Goal: Use online tool/utility

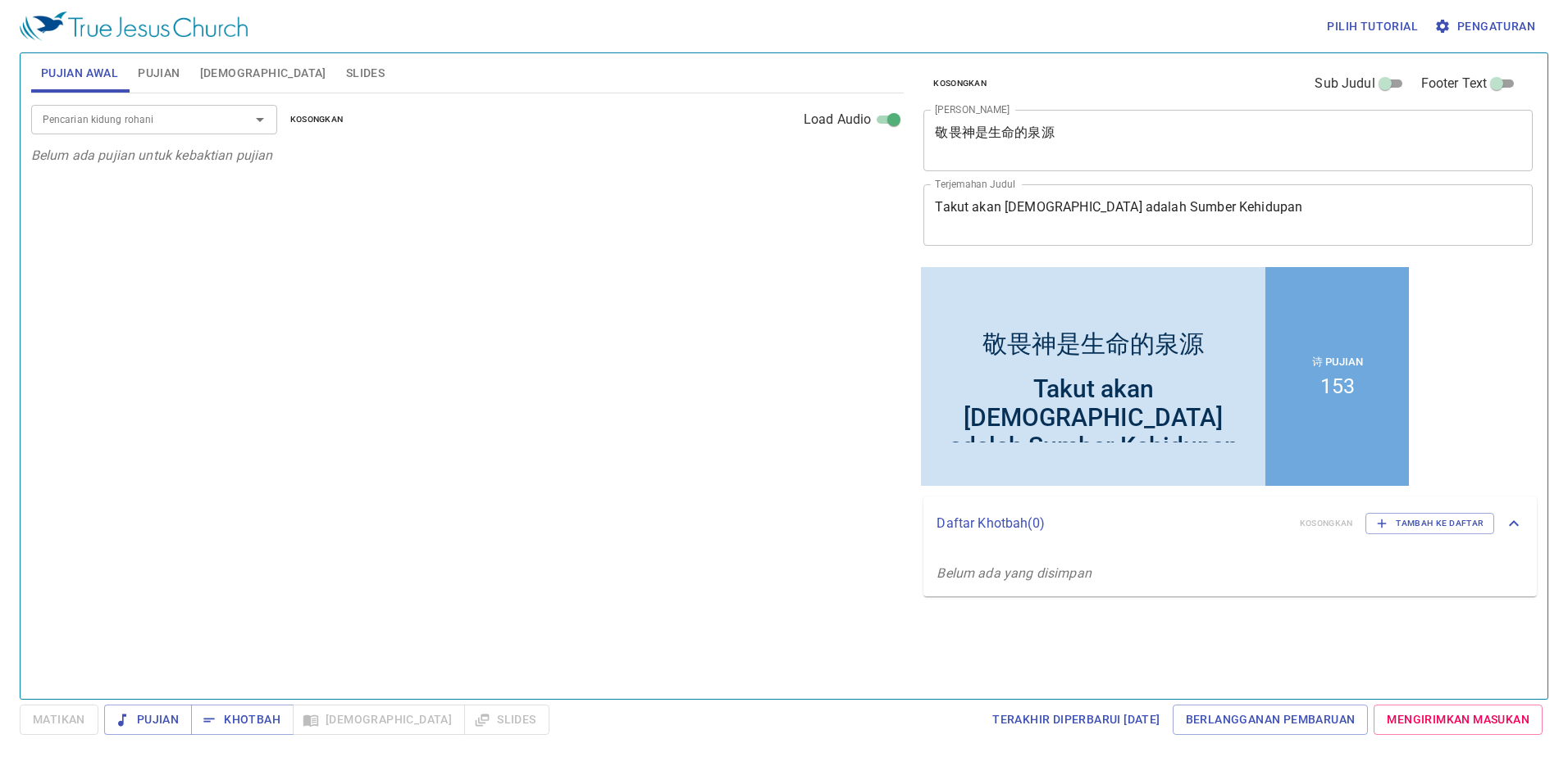
click at [1261, 203] on textarea "Takut akan Tuhan adalah Sumber Kehidupan" at bounding box center [1228, 215] width 586 height 31
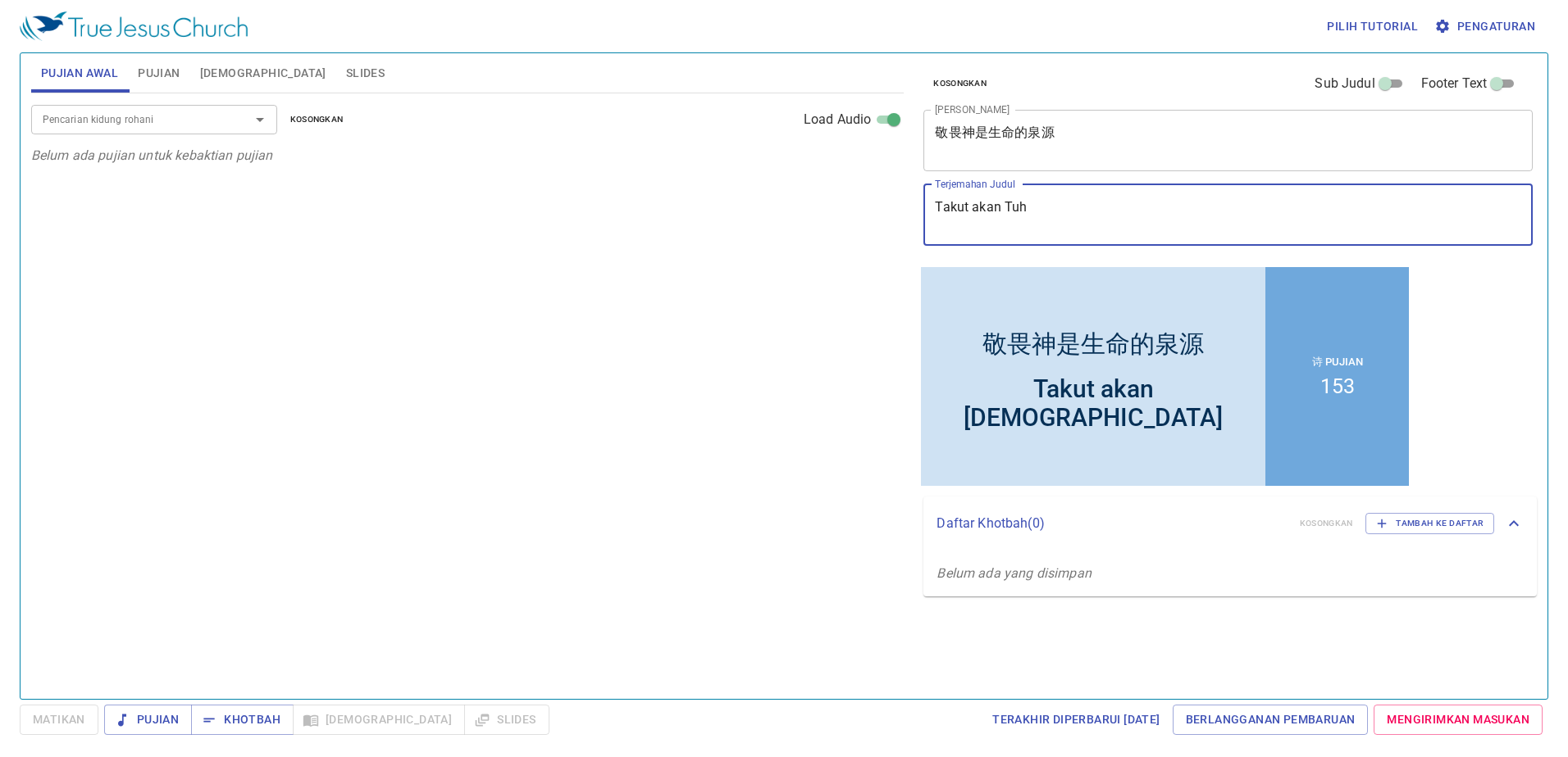
type textarea "Takut akan Tu"
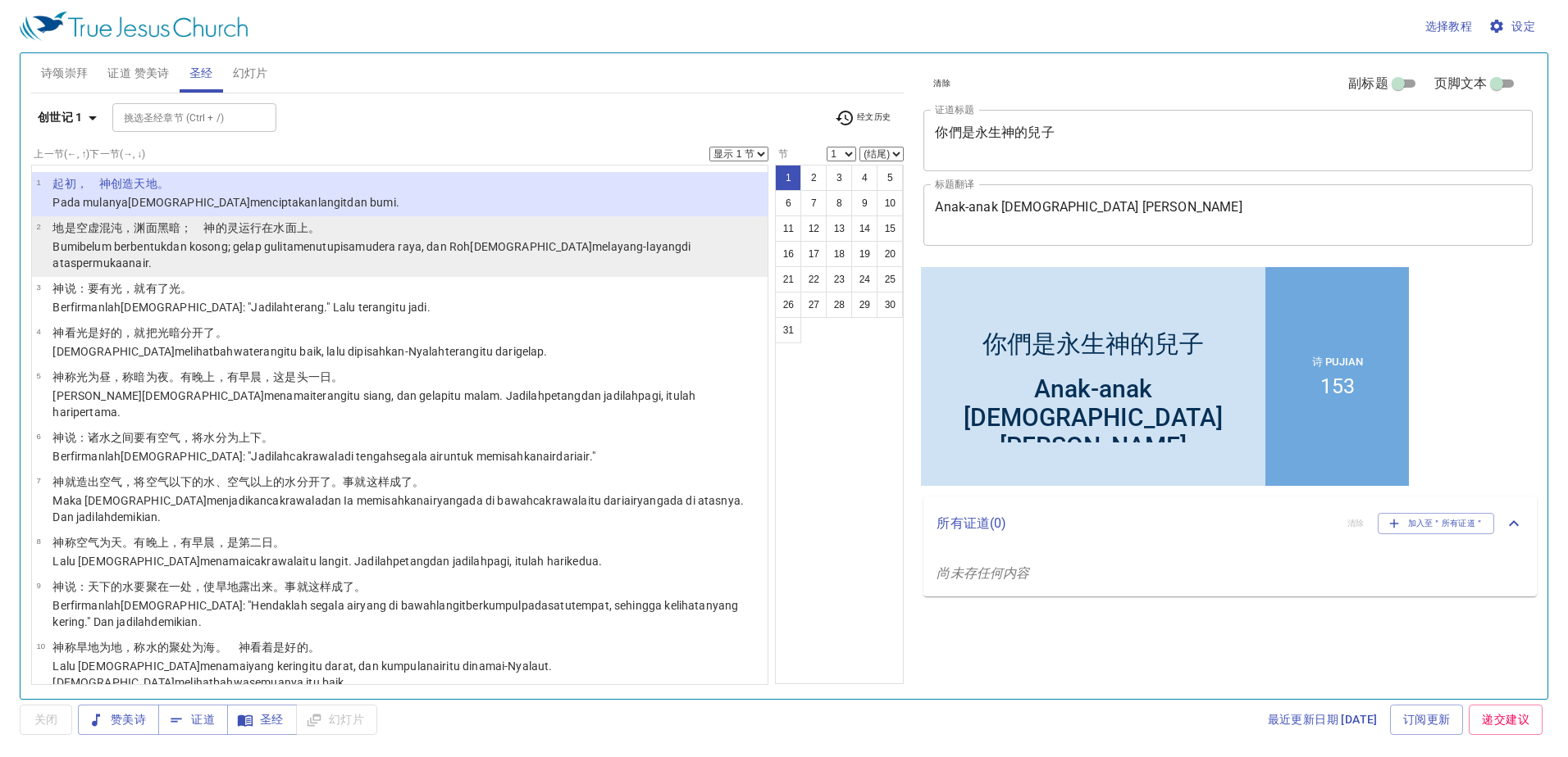
click at [419, 204] on li "1 ﻿起初 ，　神 创造 天 地 。 Pada mulanya Allah menciptakan langit dan bumi ." at bounding box center [400, 194] width 736 height 44
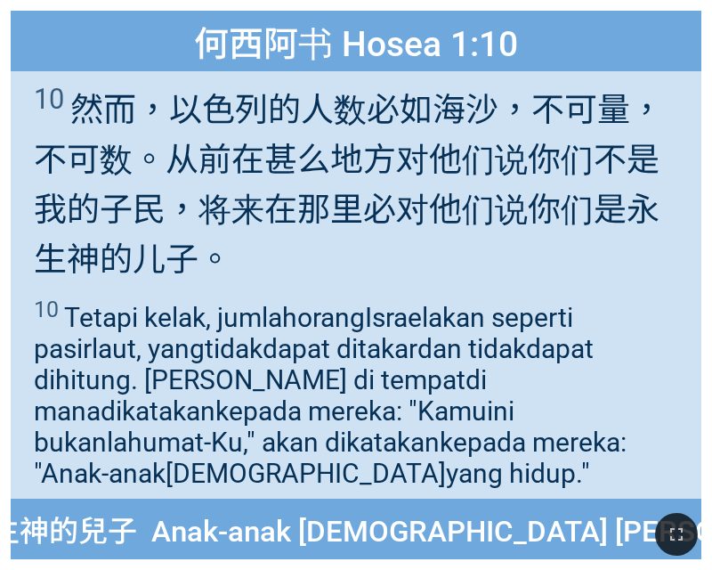
drag, startPoint x: 671, startPoint y: 516, endPoint x: 1299, endPoint y: 793, distance: 686.6
click at [672, 516] on button "button" at bounding box center [676, 534] width 43 height 43
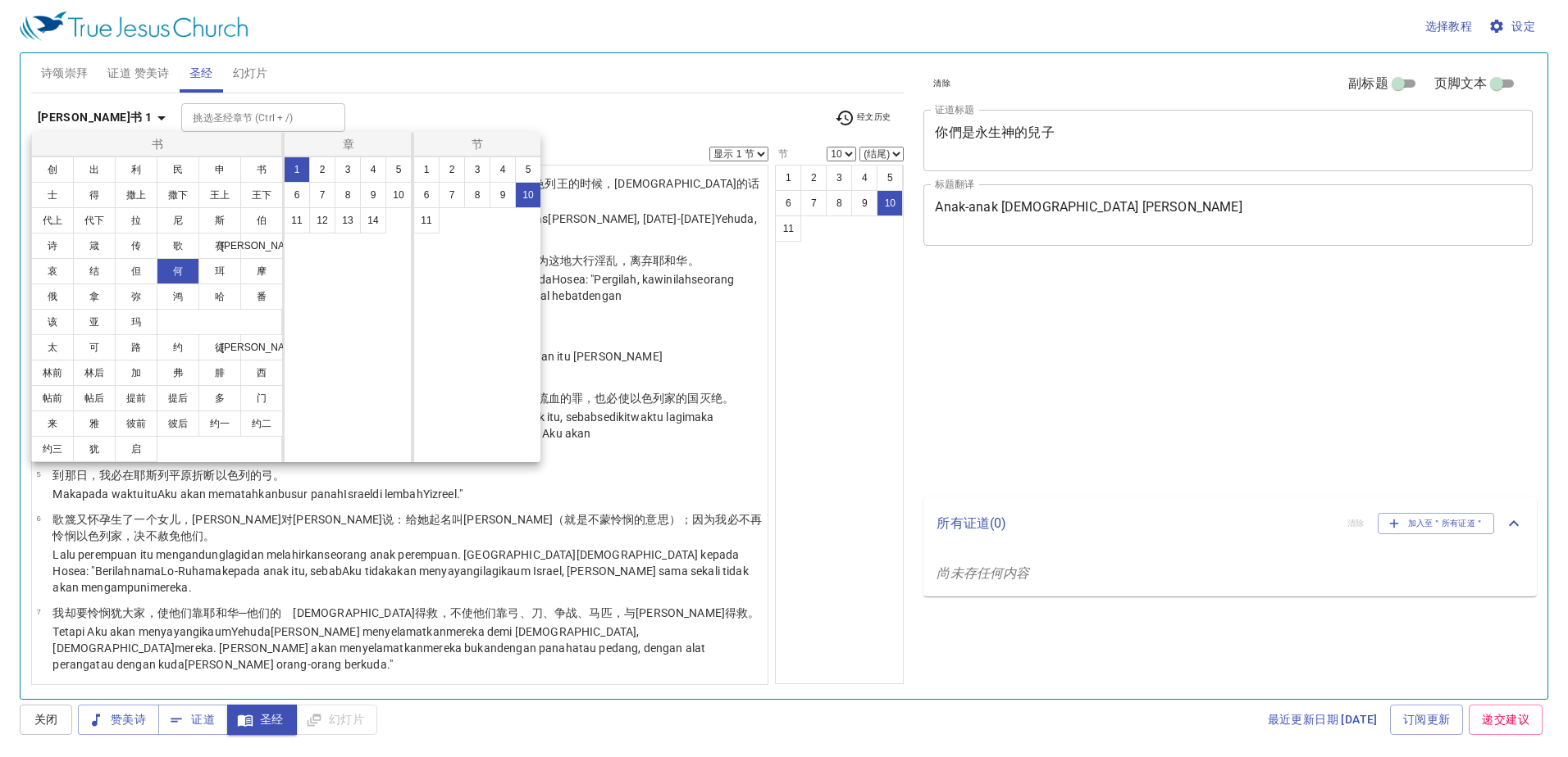
select select "10"
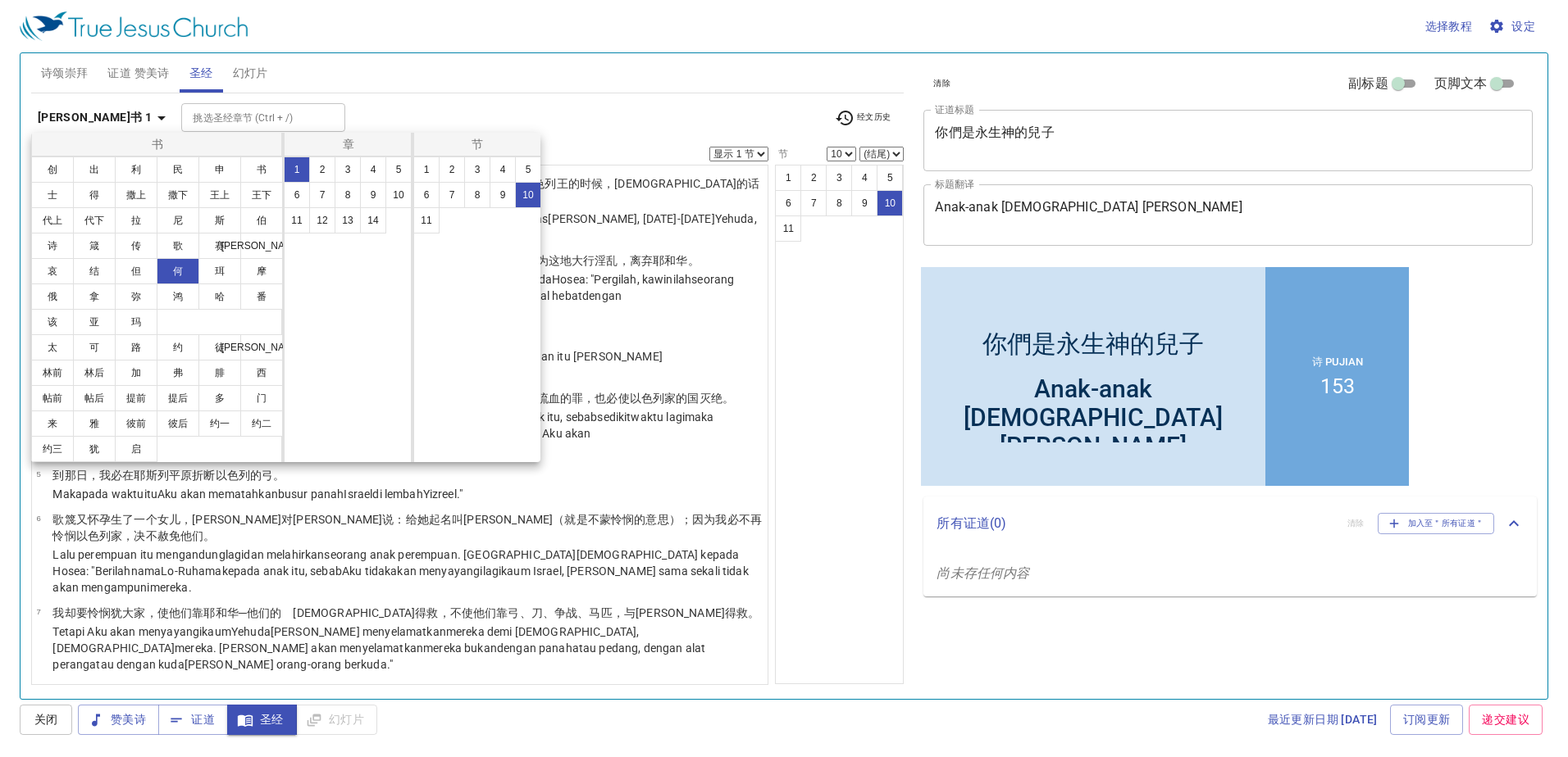
scroll to position [146, 0]
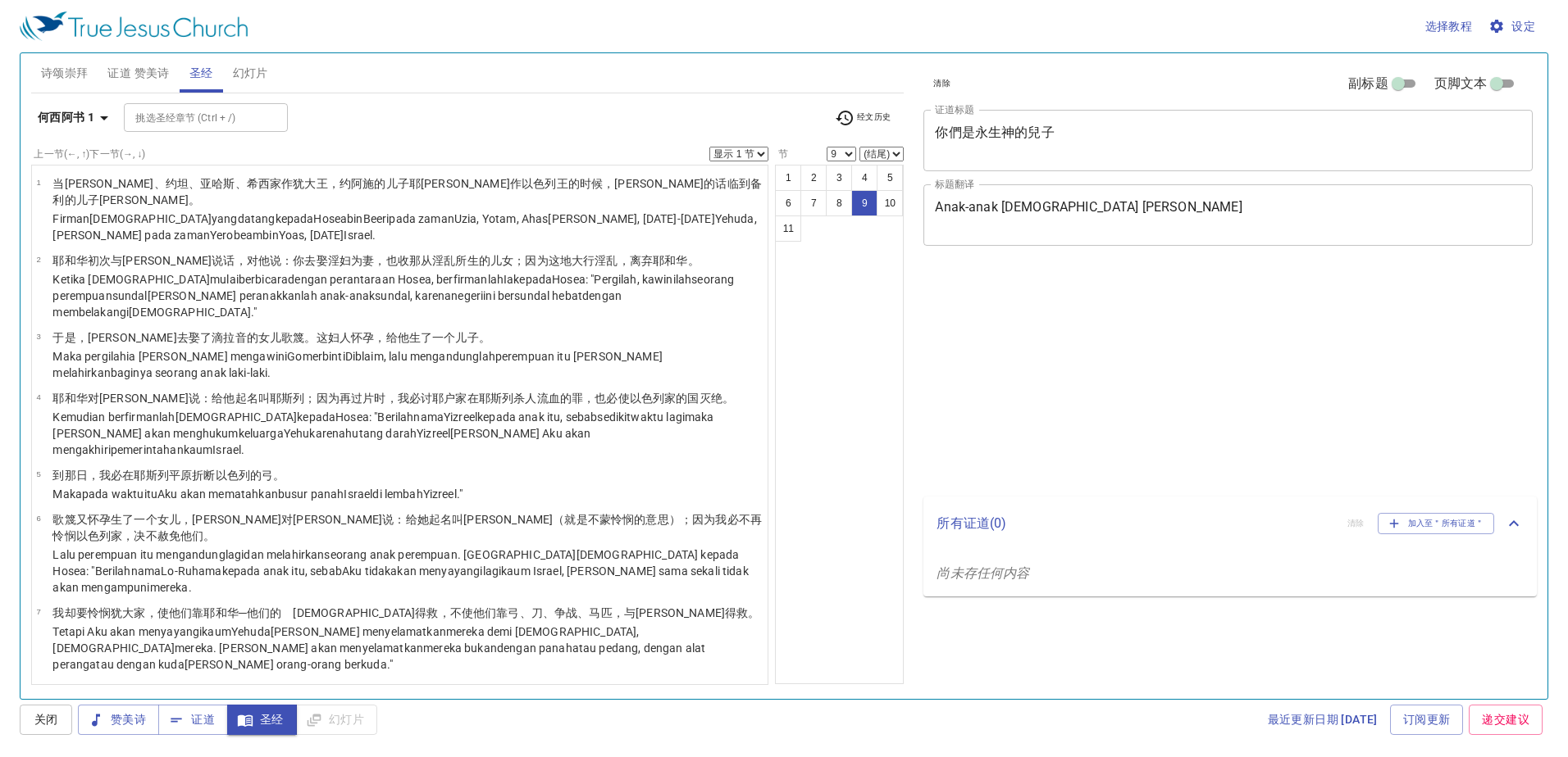
select select "9"
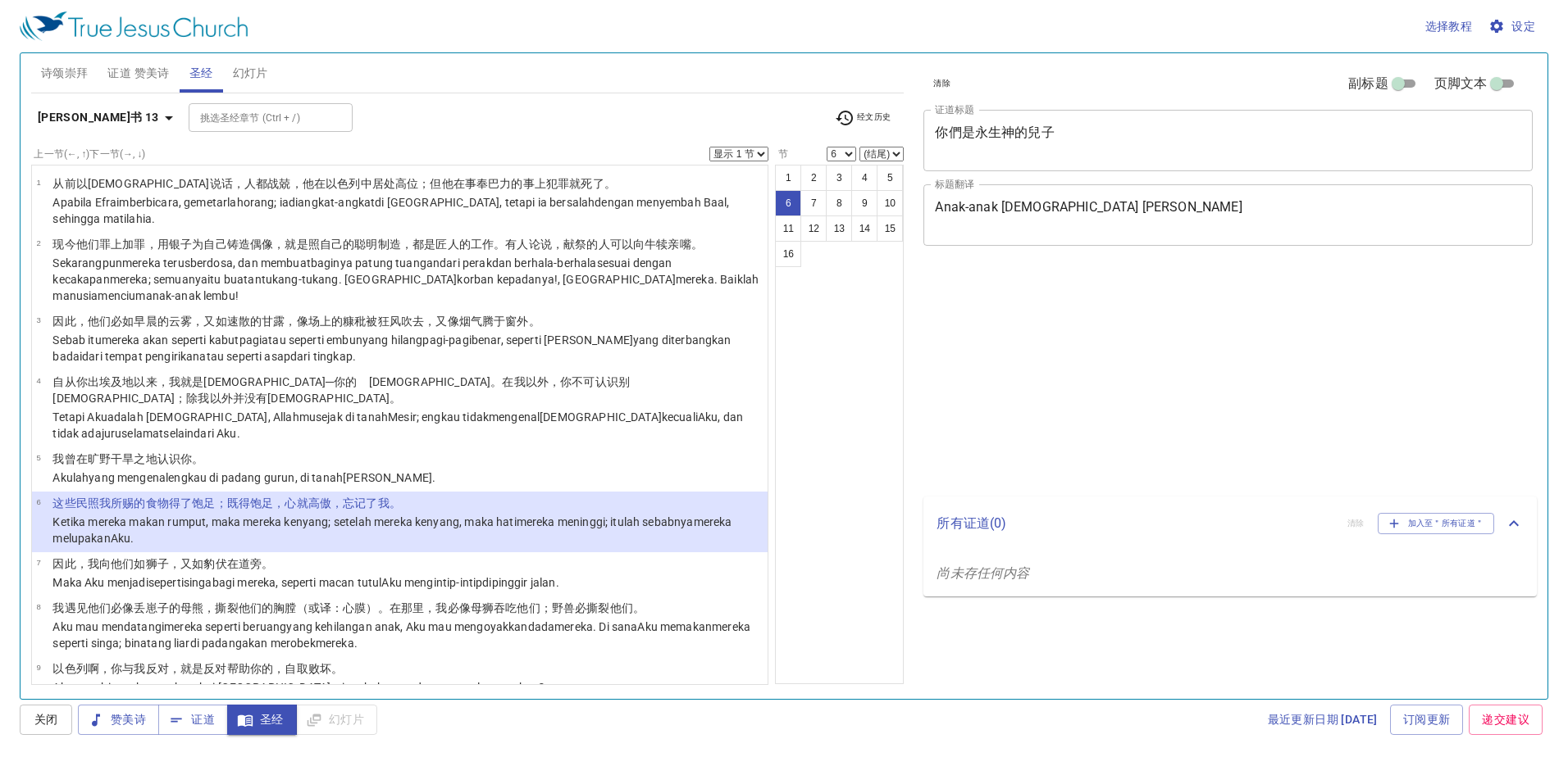
select select "6"
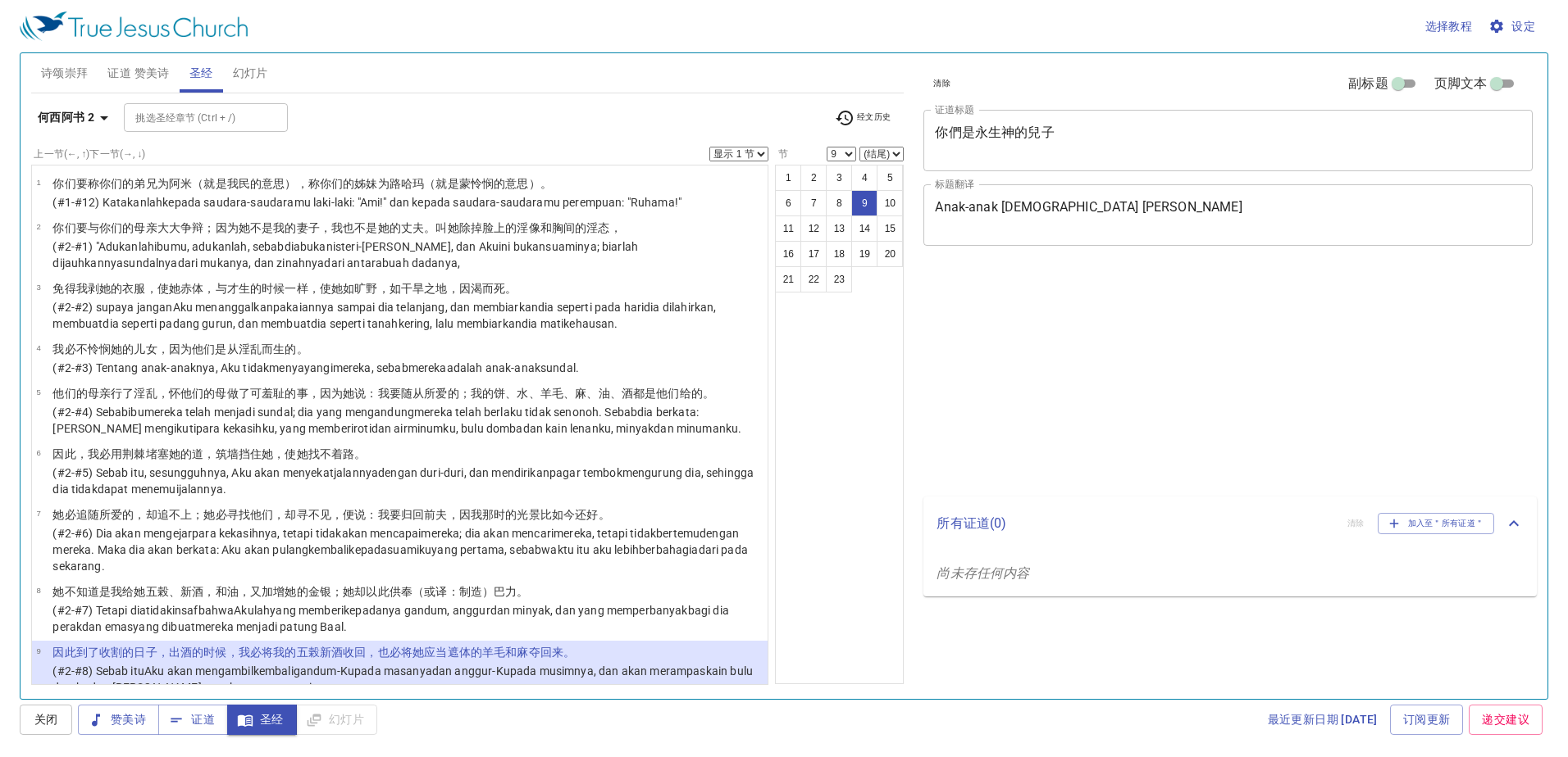
select select "9"
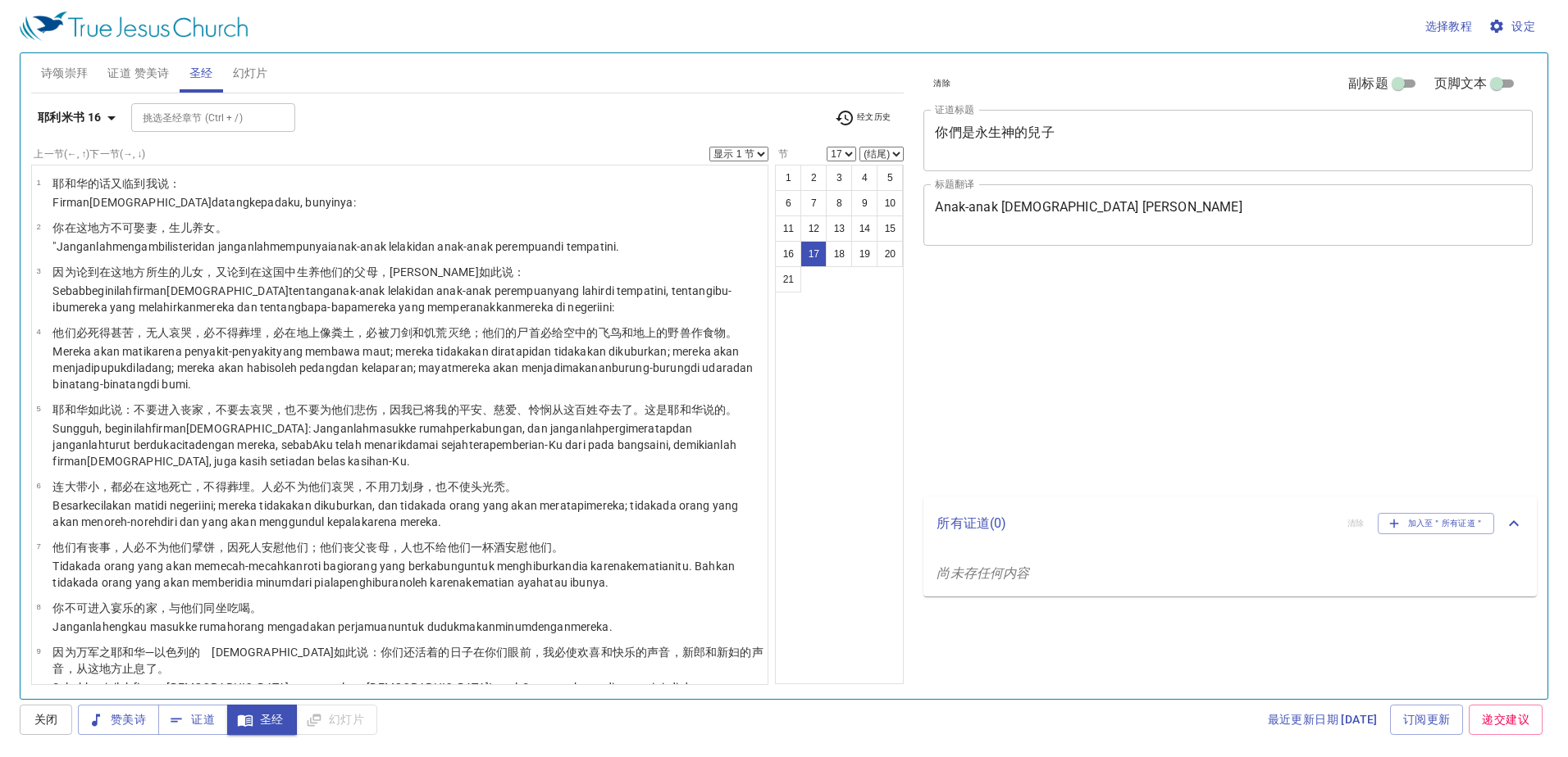
select select "17"
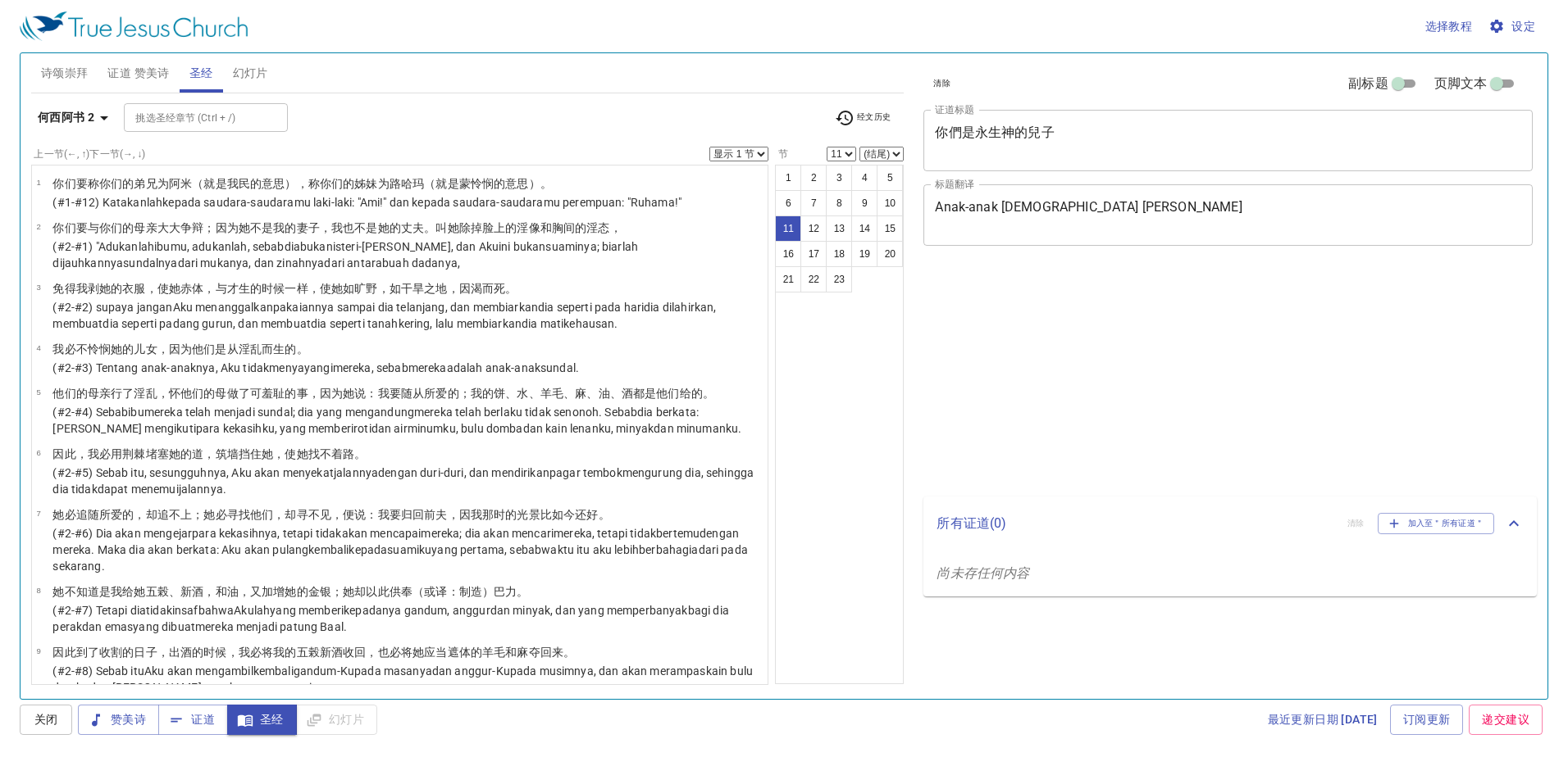
select select "11"
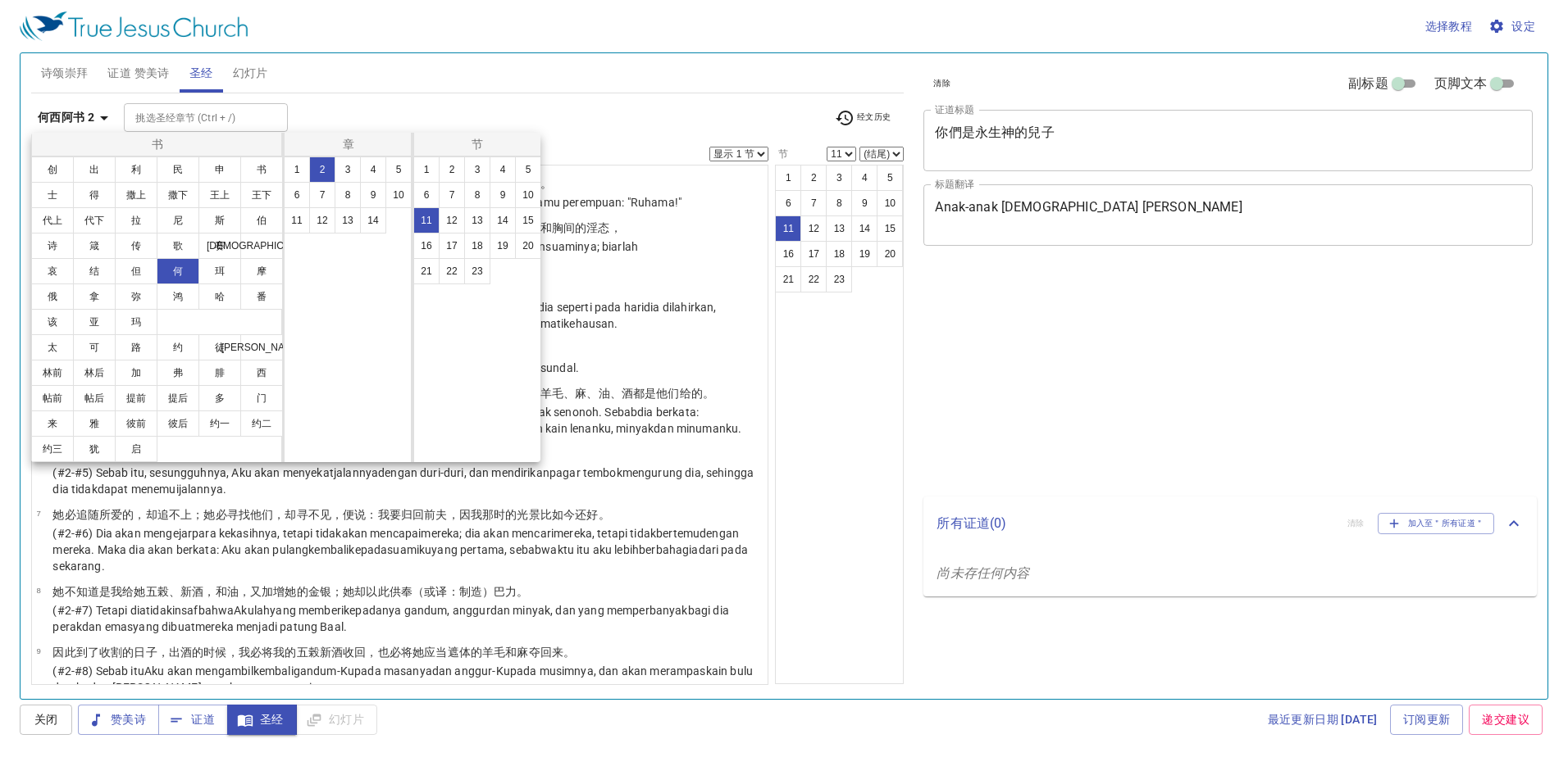
select select "11"
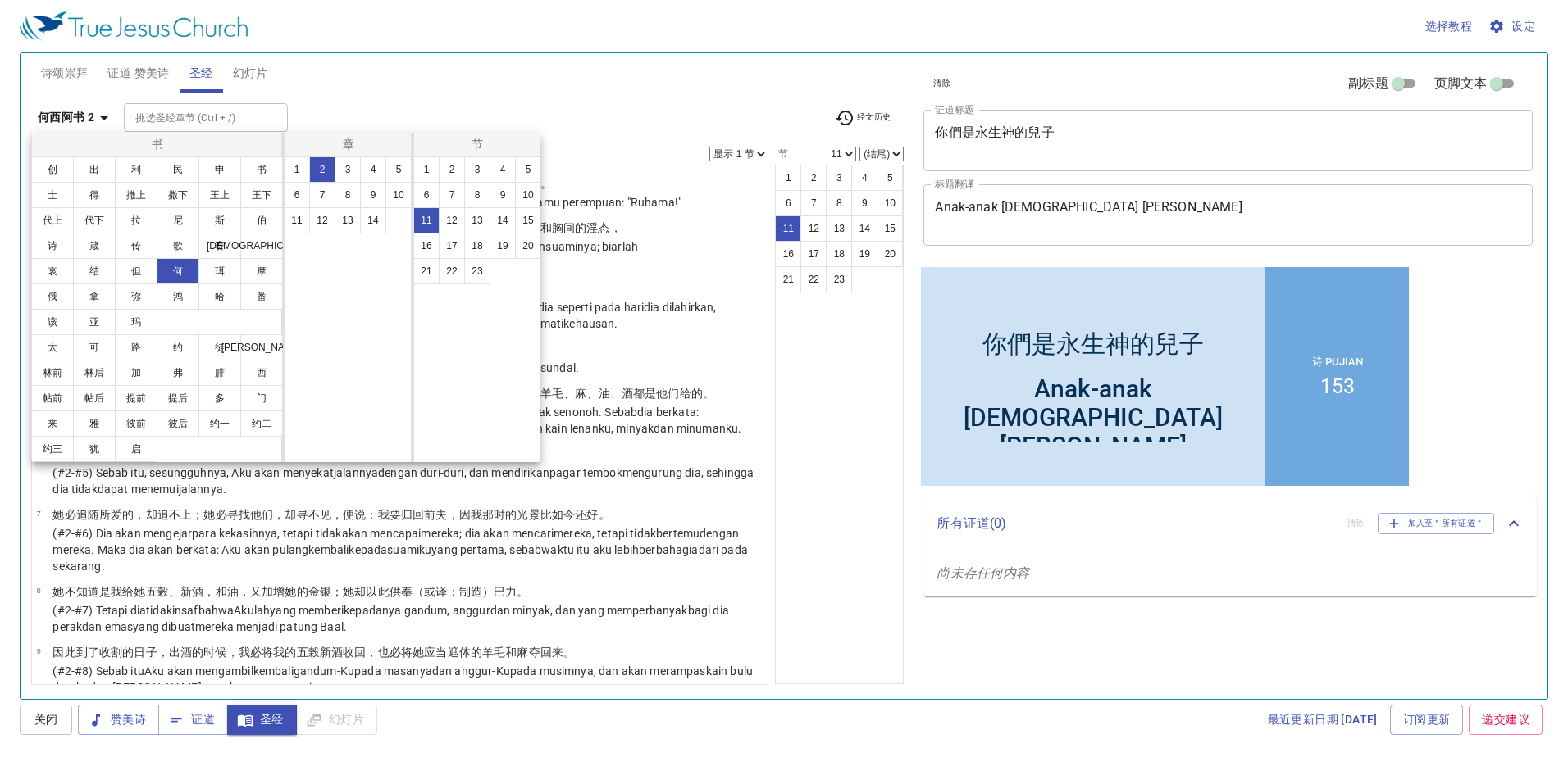
scroll to position [360, 0]
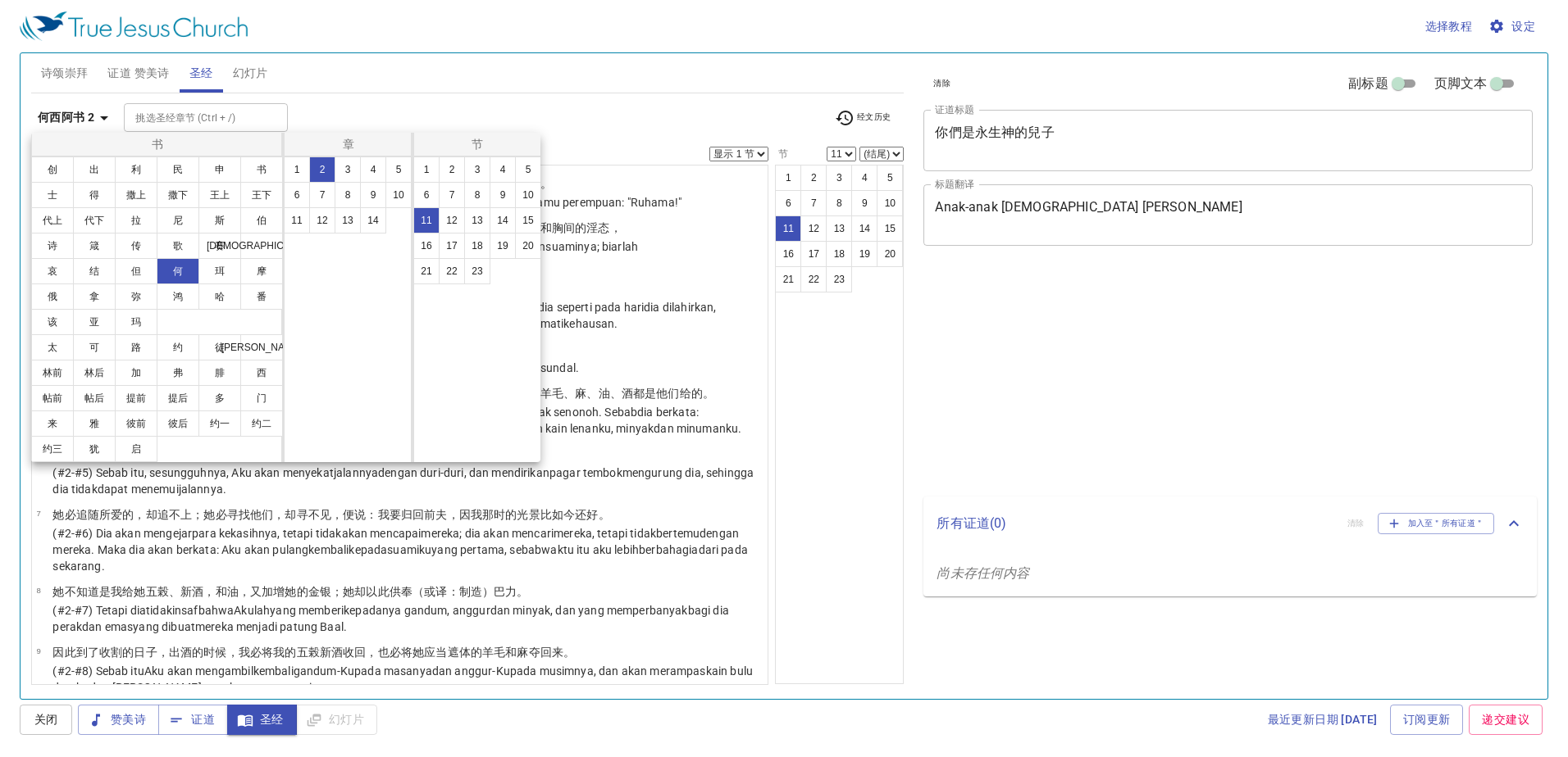
select select "11"
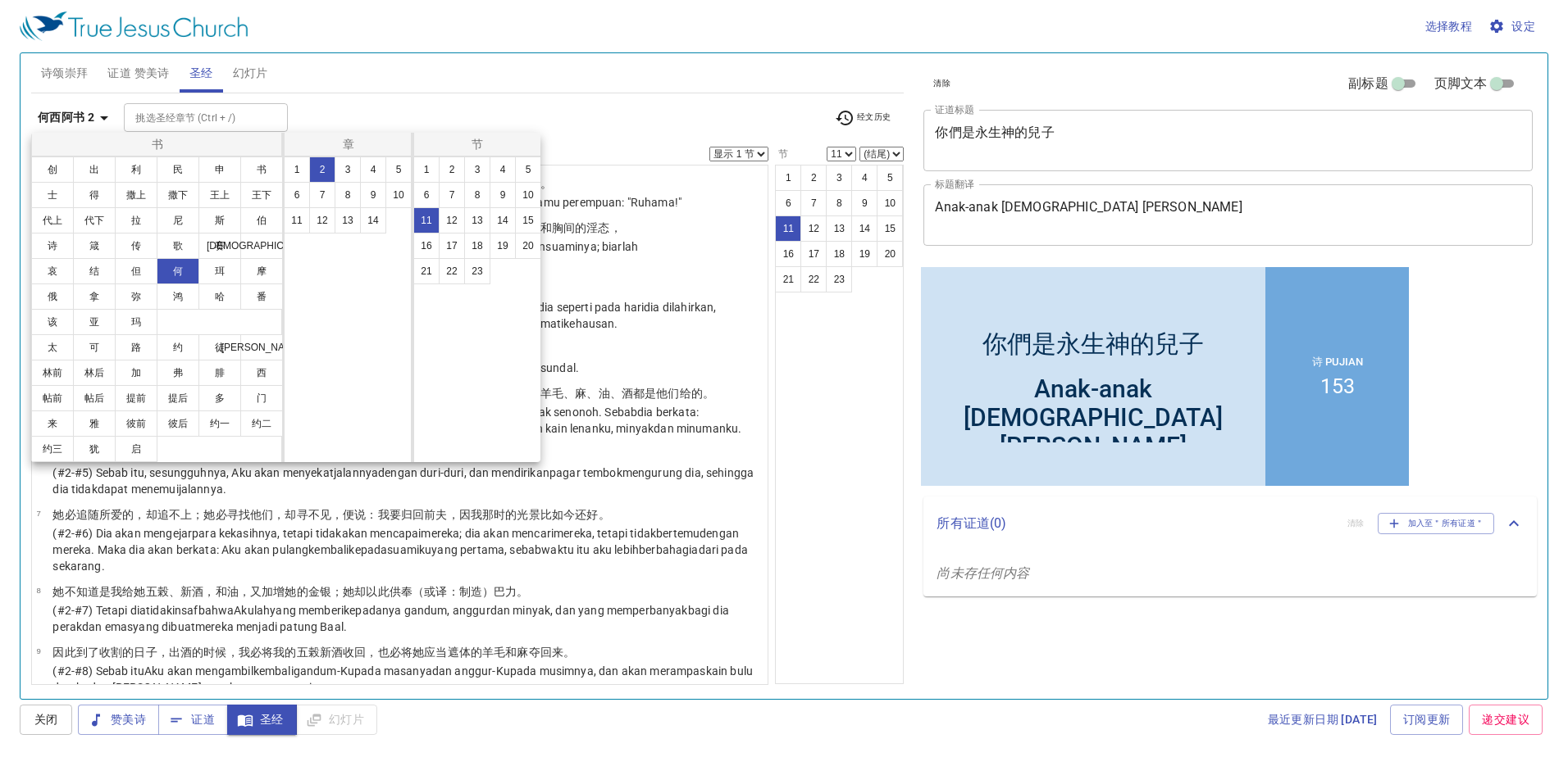
scroll to position [360, 0]
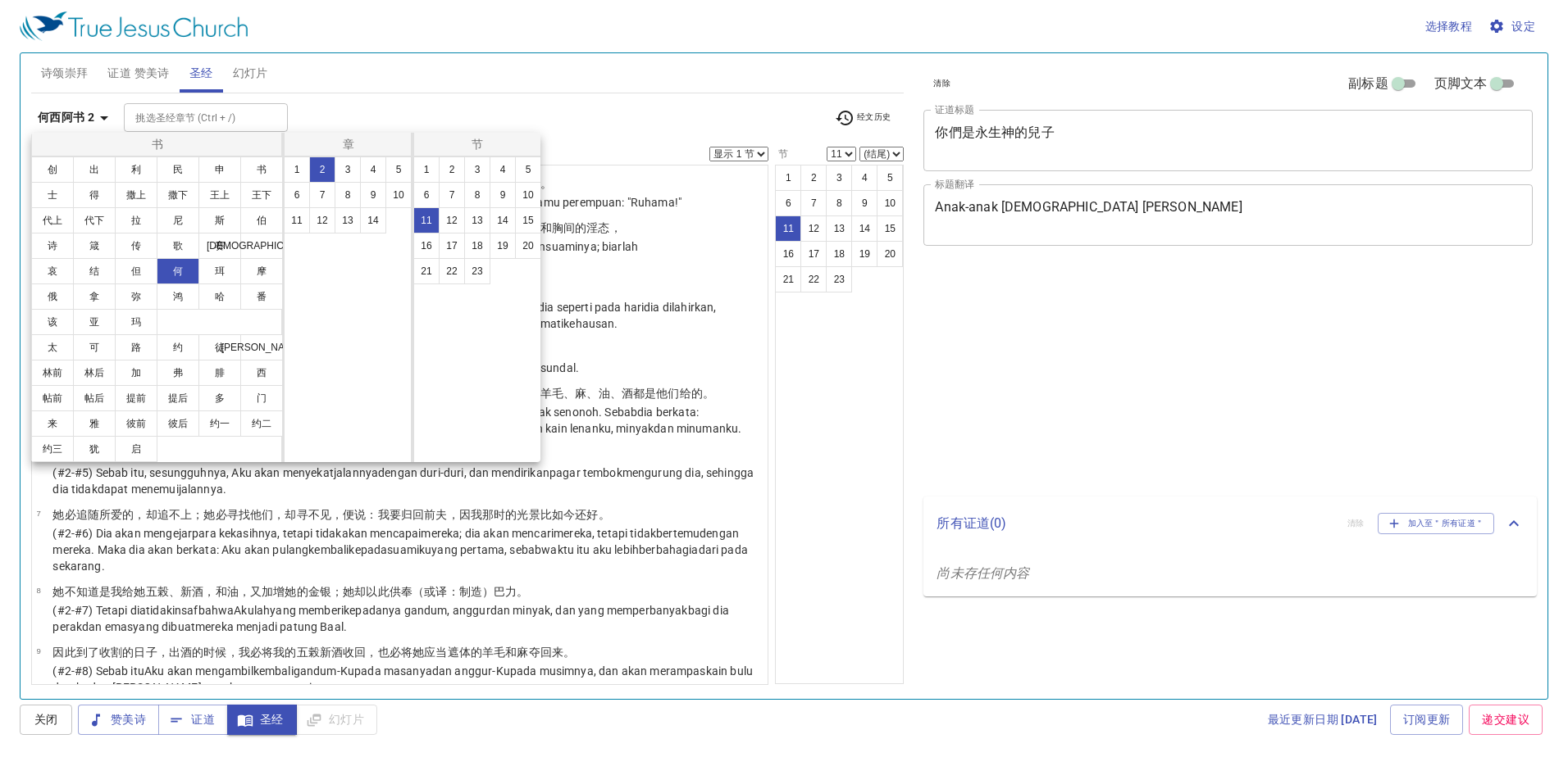
select select "11"
